Goal: Task Accomplishment & Management: Manage account settings

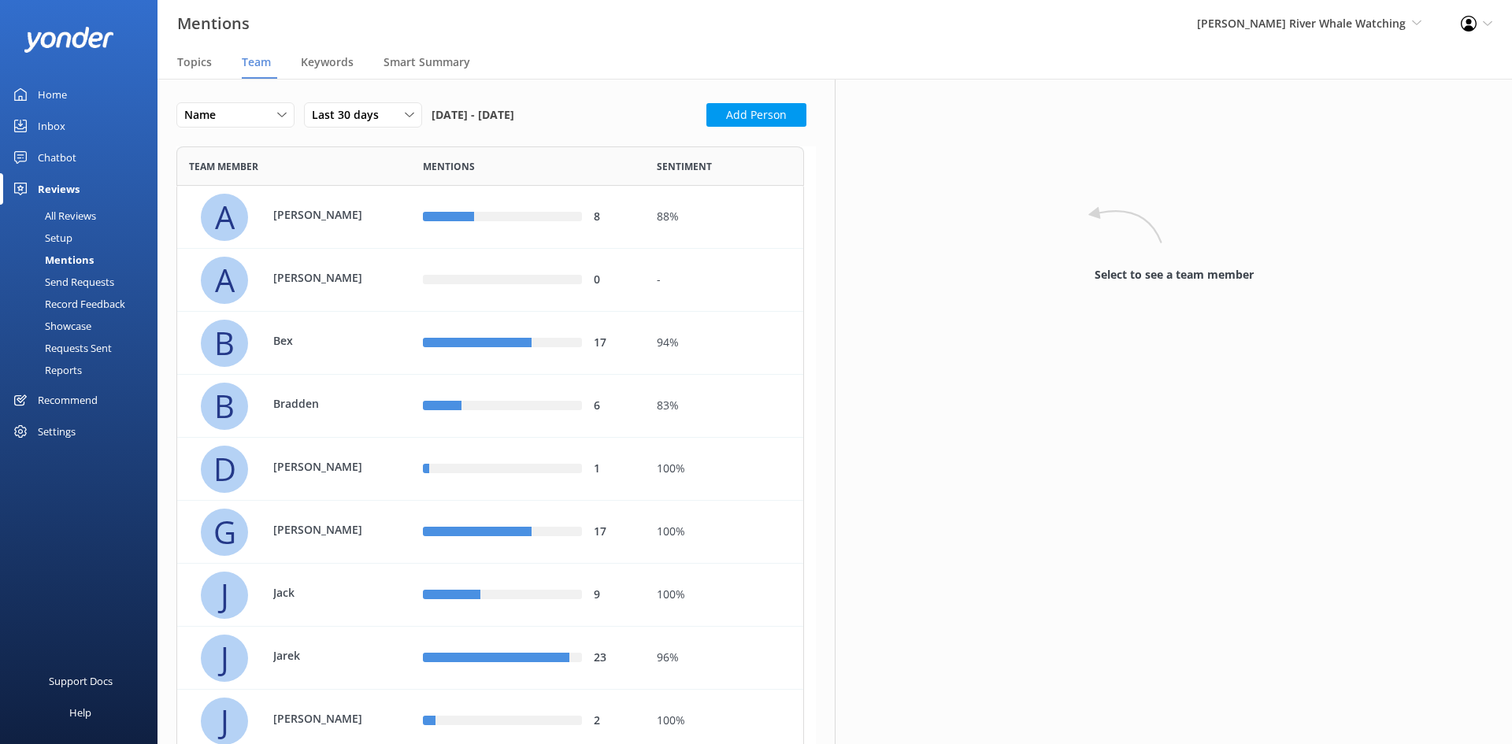
click at [63, 88] on div "Home" at bounding box center [52, 94] width 29 height 31
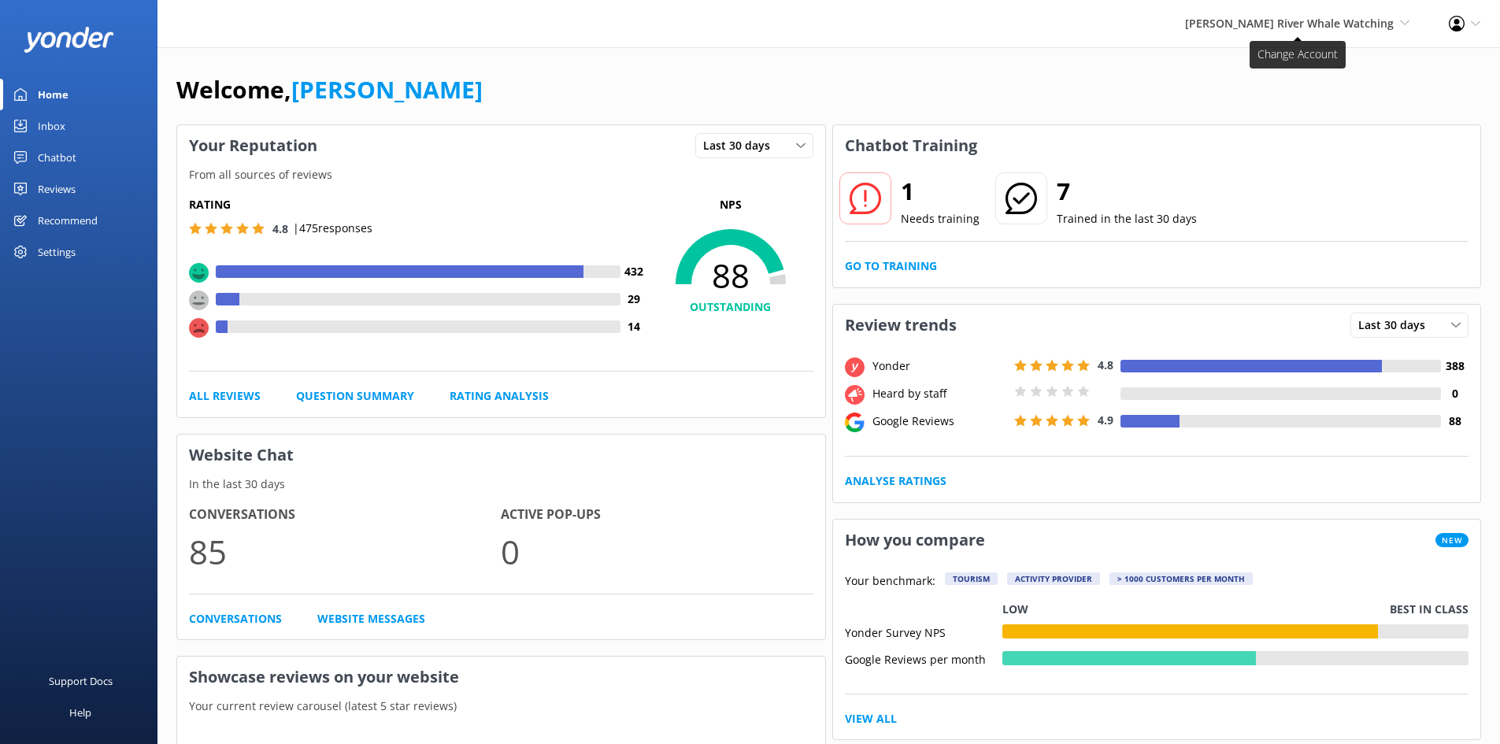
click at [1266, 18] on span "[PERSON_NAME] River Whale Watching" at bounding box center [1289, 23] width 209 height 15
click at [1303, 55] on link "Wildcoast Adventures" at bounding box center [1350, 68] width 157 height 38
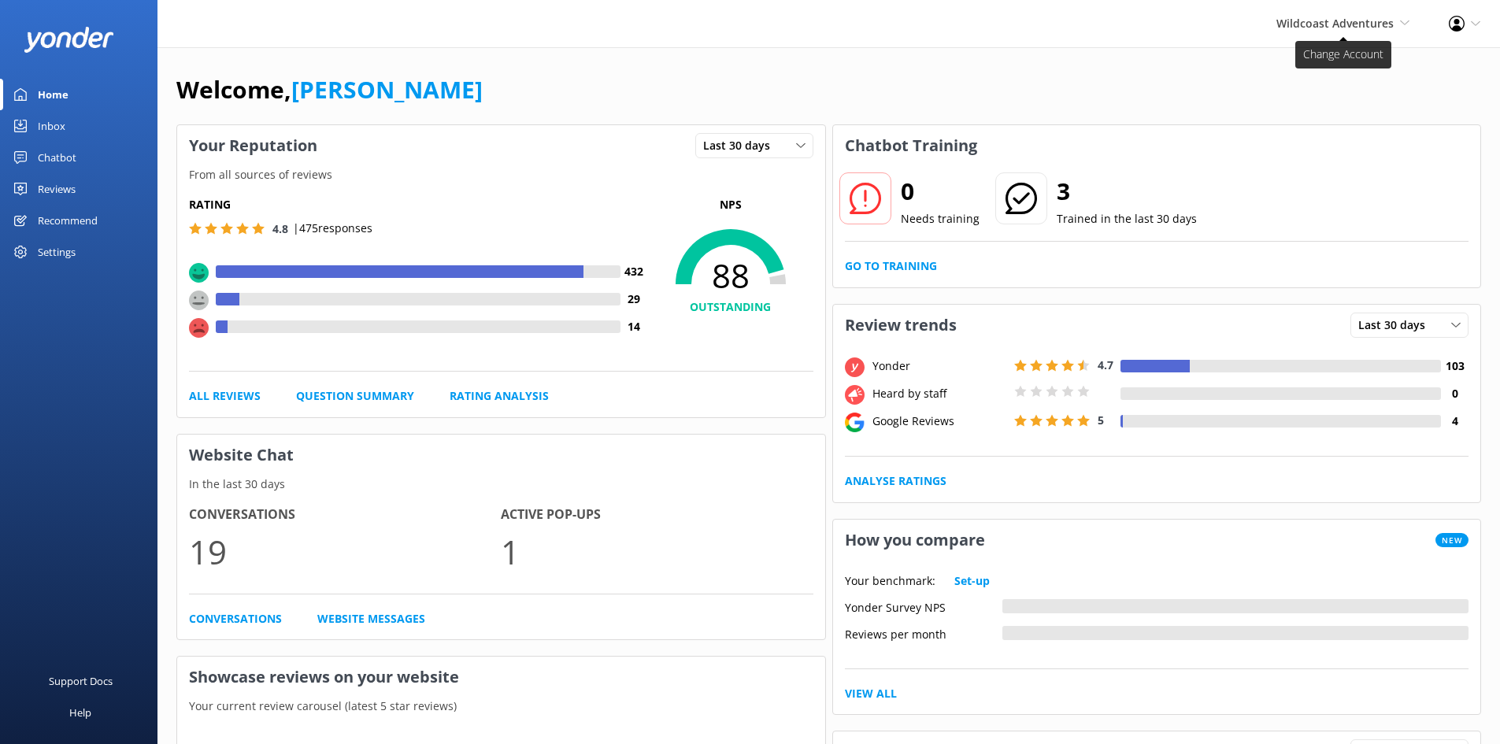
click at [1333, 28] on span "Wildcoast Adventures" at bounding box center [1334, 23] width 117 height 15
click at [1330, 117] on link "[PERSON_NAME] River Whale Watching" at bounding box center [1350, 113] width 157 height 52
